Goal: Task Accomplishment & Management: Use online tool/utility

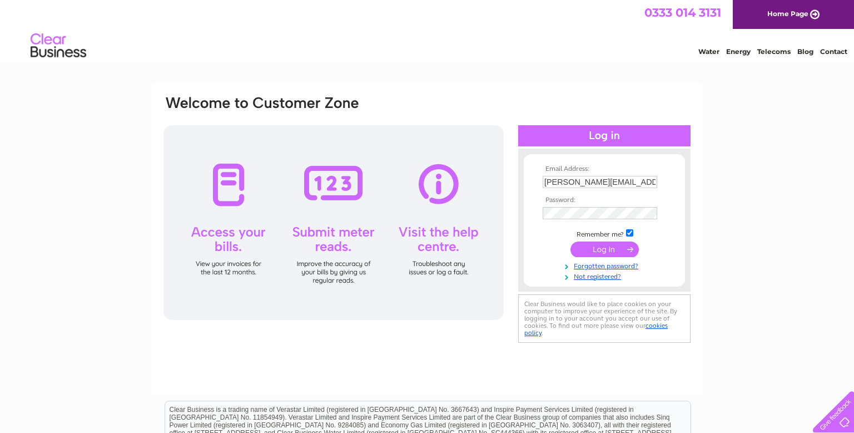
click at [599, 251] on input "submit" at bounding box center [605, 249] width 68 height 16
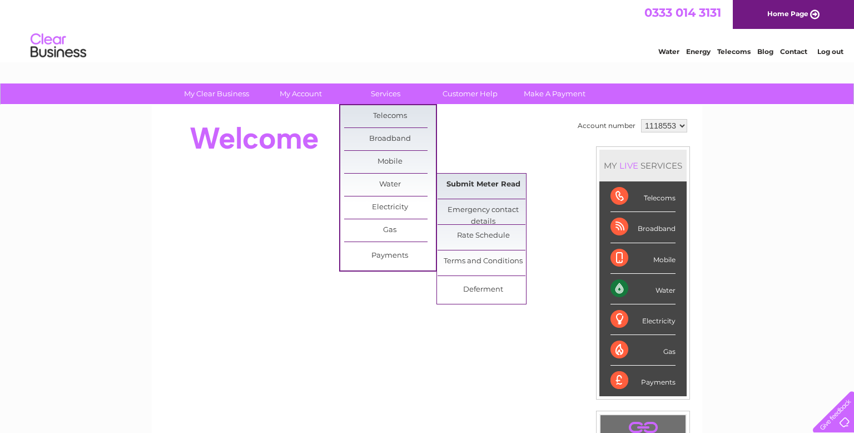
click at [460, 181] on link "Submit Meter Read" at bounding box center [484, 185] width 92 height 22
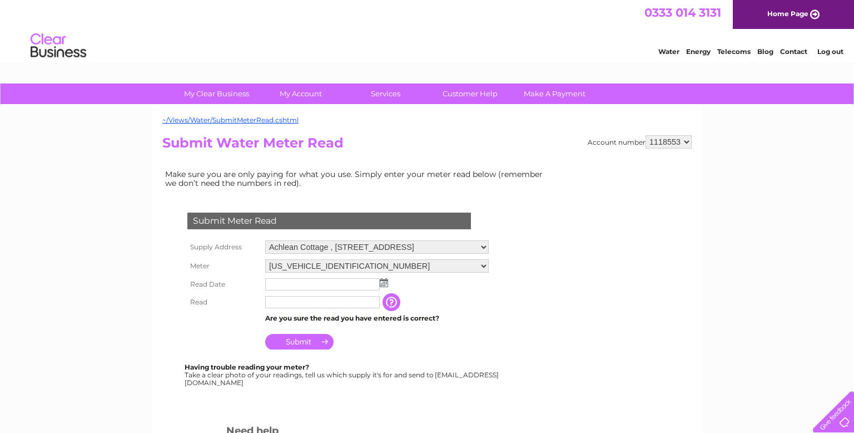
click at [384, 284] on img at bounding box center [384, 282] width 8 height 9
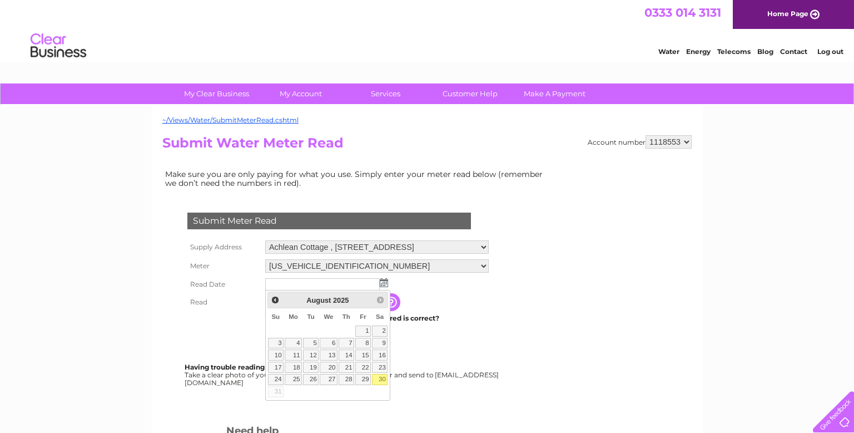
click at [383, 378] on link "30" at bounding box center [380, 379] width 16 height 11
type input "2025/08/30"
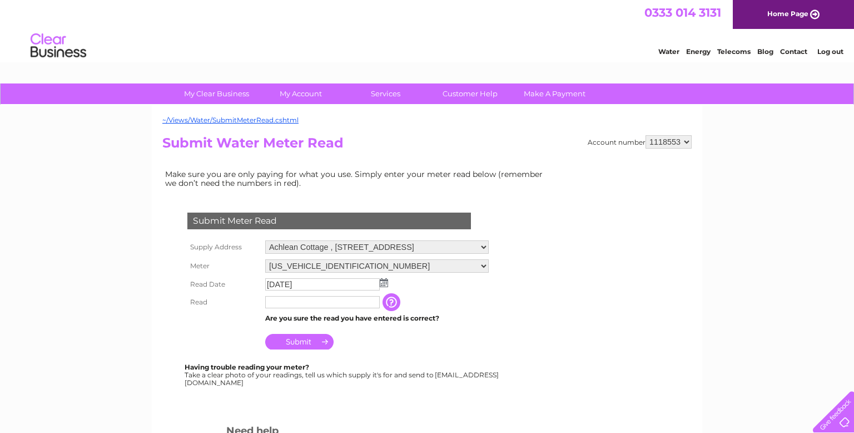
click at [323, 303] on input "text" at bounding box center [322, 302] width 115 height 12
type input "00318"
click at [304, 341] on input "Submit" at bounding box center [299, 343] width 68 height 16
